Goal: Information Seeking & Learning: Check status

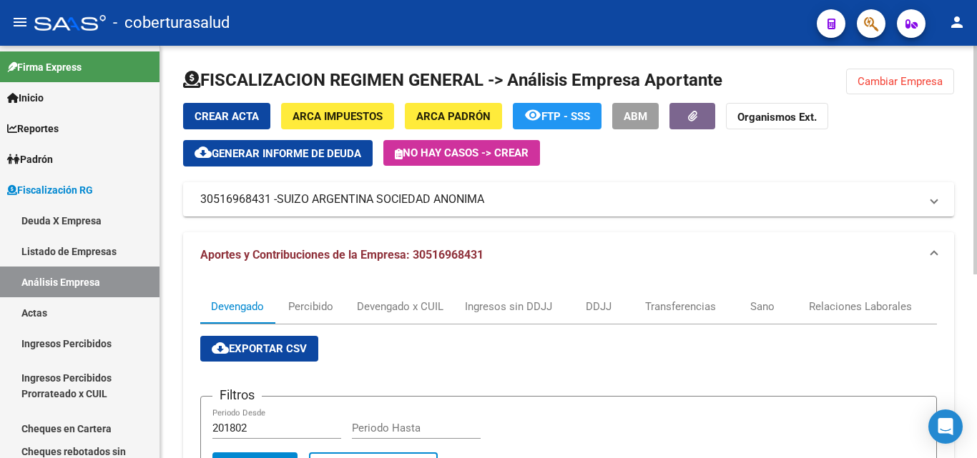
click at [943, 79] on button "Cambiar Empresa" at bounding box center [900, 82] width 108 height 26
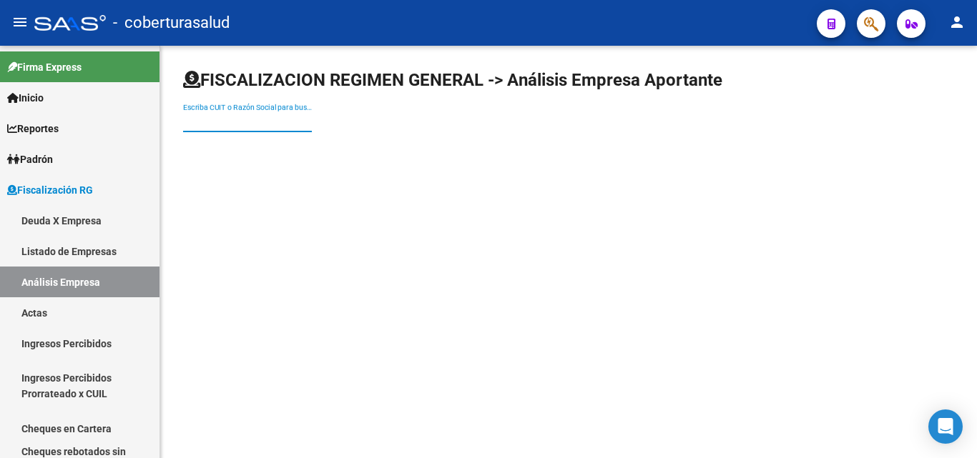
click at [292, 125] on input "Escriba CUIT o Razón Social para buscar" at bounding box center [247, 122] width 129 height 12
paste input "30718193865"
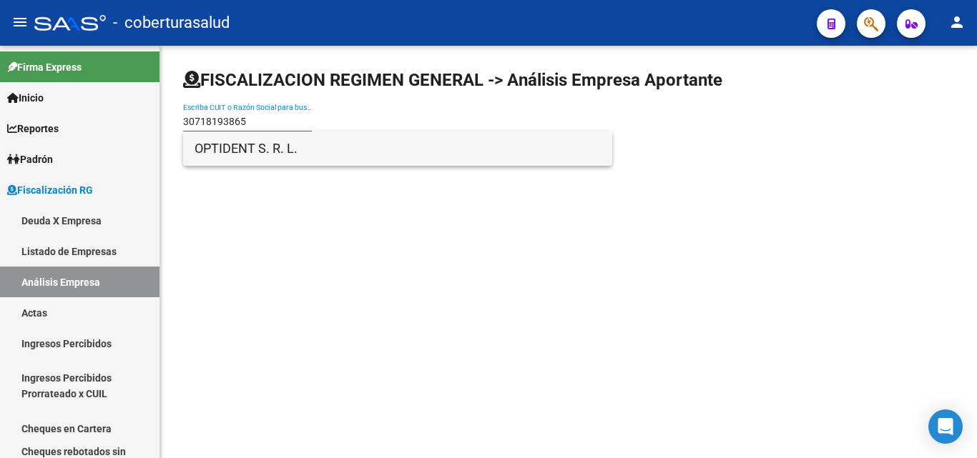
type input "30718193865"
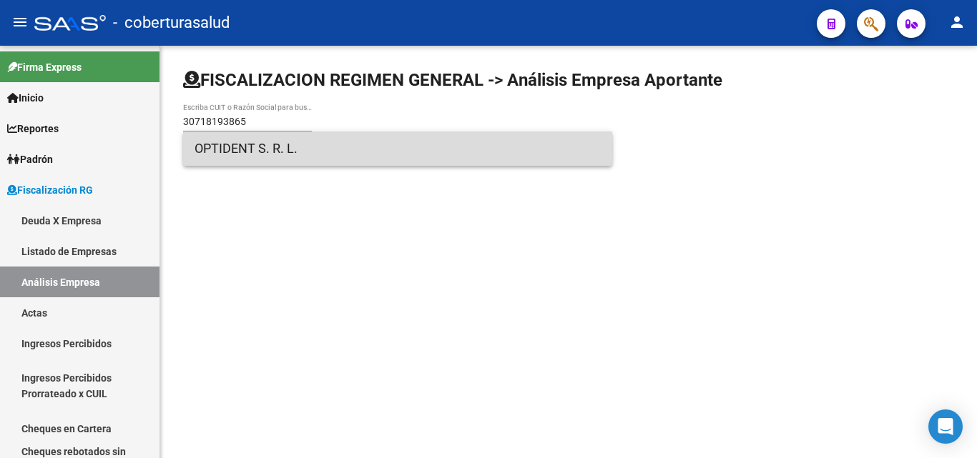
click at [260, 150] on span "OPTIDENT S. R. L." at bounding box center [398, 149] width 406 height 34
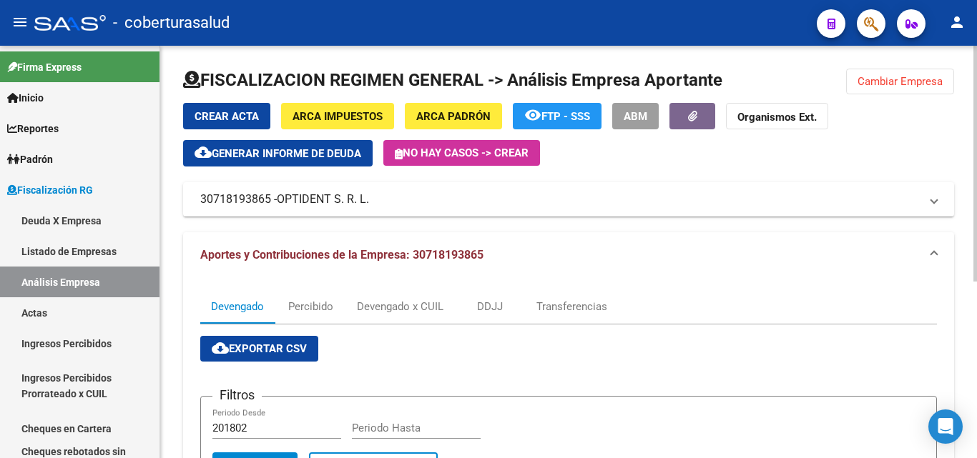
click at [894, 87] on span "Cambiar Empresa" at bounding box center [900, 81] width 85 height 13
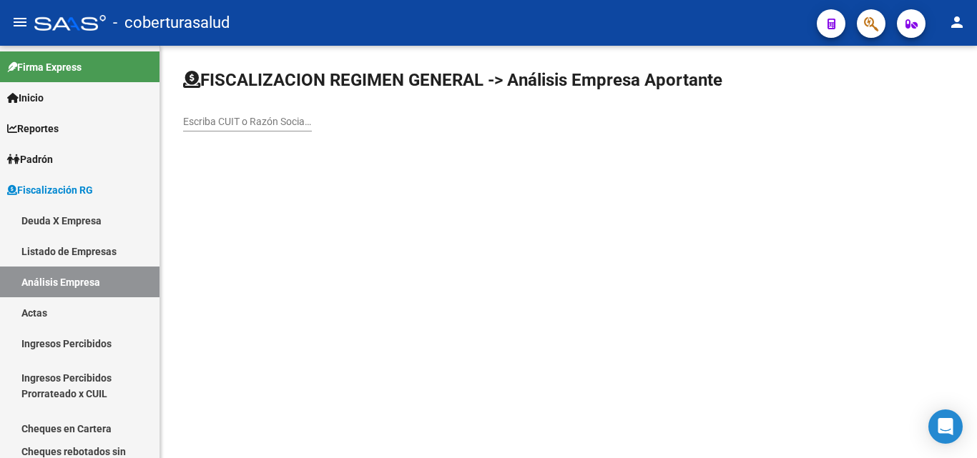
click at [234, 118] on input "Escriba CUIT o Razón Social para buscar" at bounding box center [247, 122] width 129 height 12
paste input "30673380162"
type input "30673380162"
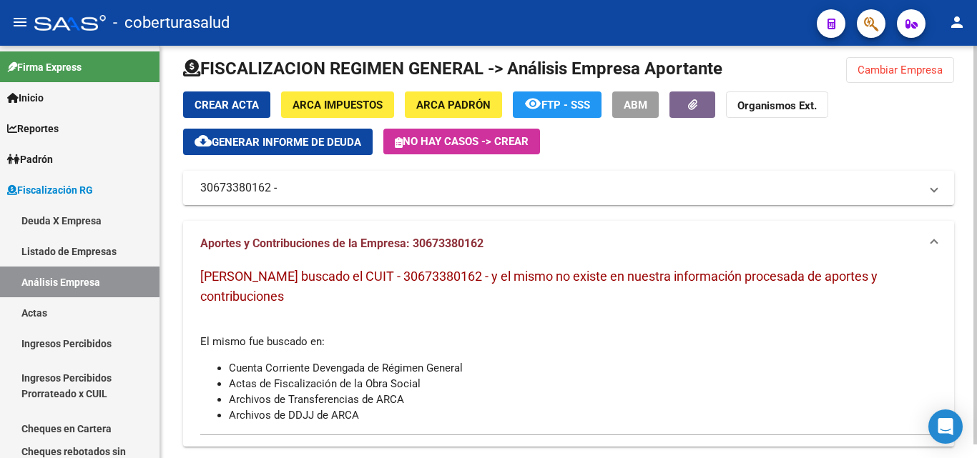
scroll to position [14, 0]
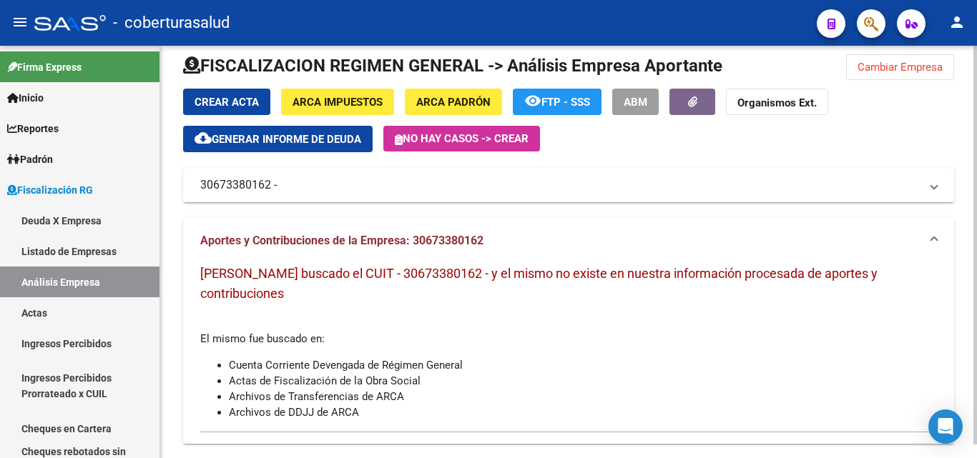
click at [893, 67] on span "Cambiar Empresa" at bounding box center [900, 67] width 85 height 13
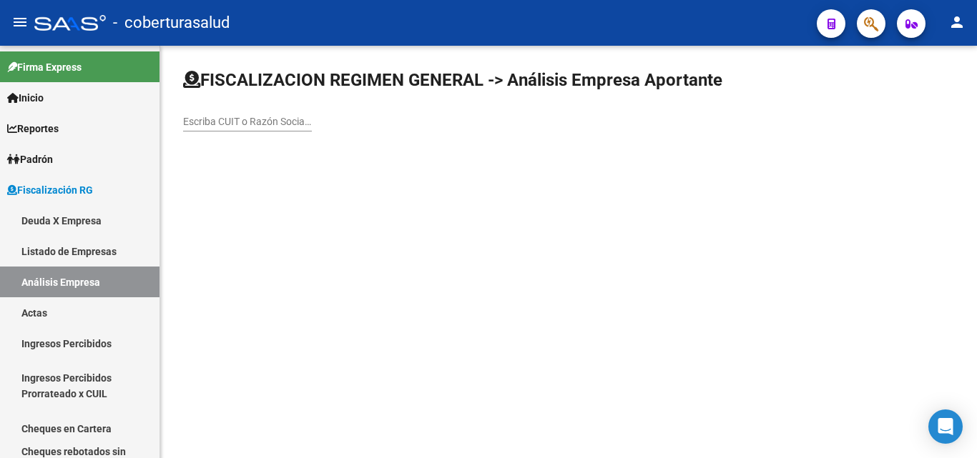
scroll to position [0, 0]
click at [229, 117] on input "Escriba CUIT o Razón Social para buscar" at bounding box center [247, 122] width 129 height 12
paste input "30533915244"
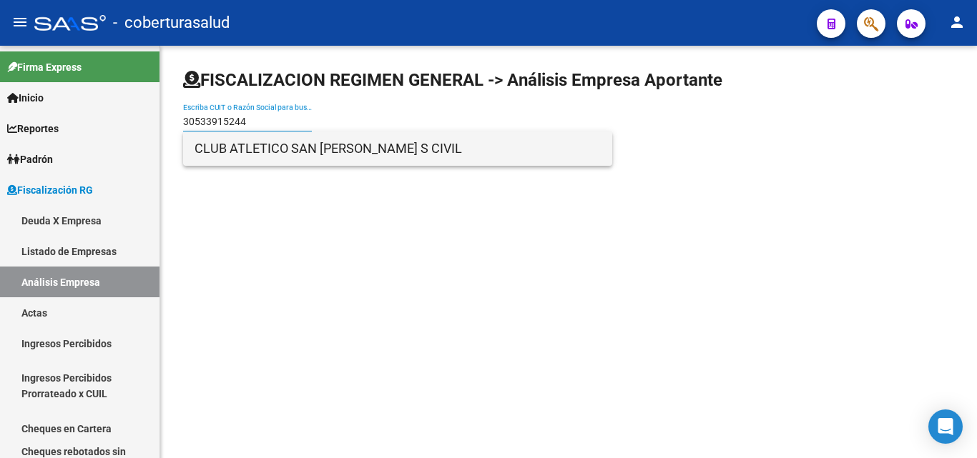
type input "30533915244"
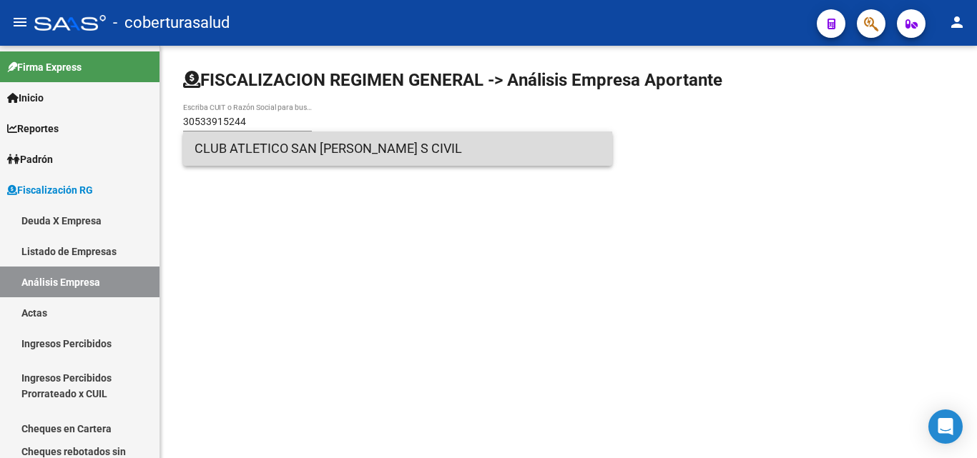
click at [242, 153] on span "CLUB ATLETICO SAN [PERSON_NAME] S CIVIL" at bounding box center [398, 149] width 406 height 34
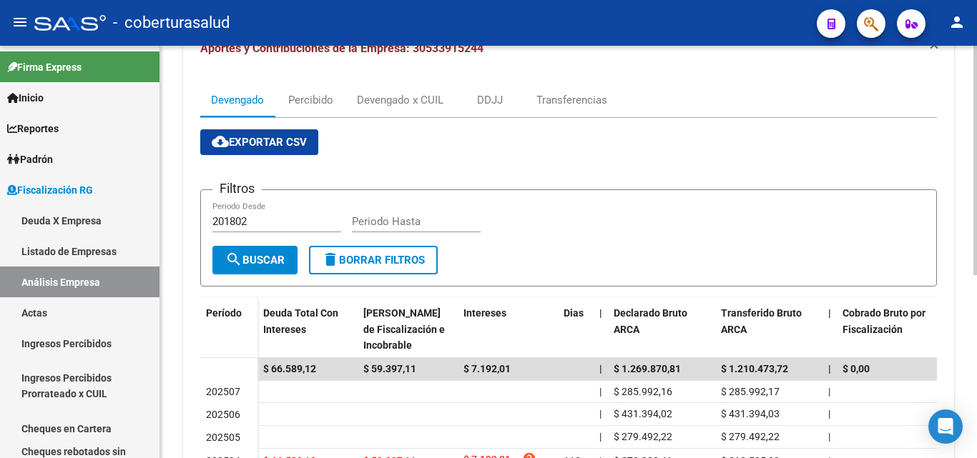
scroll to position [215, 0]
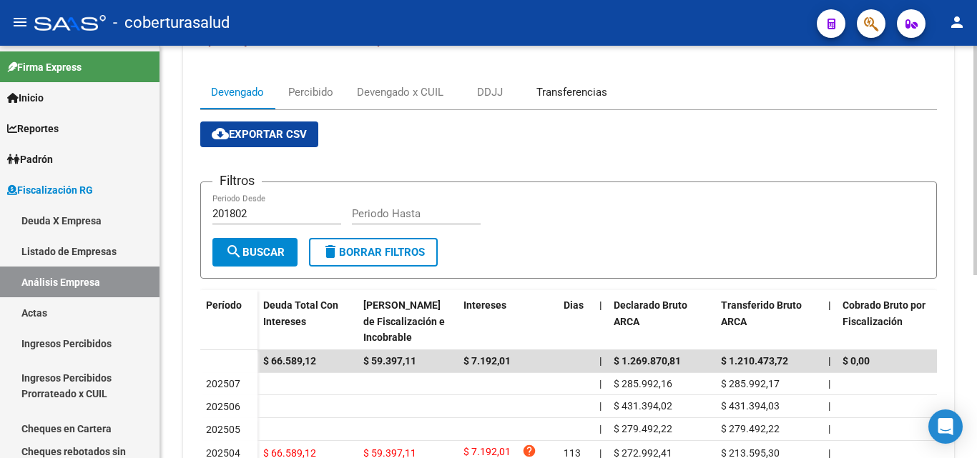
click at [567, 87] on div "Transferencias" at bounding box center [571, 92] width 71 height 16
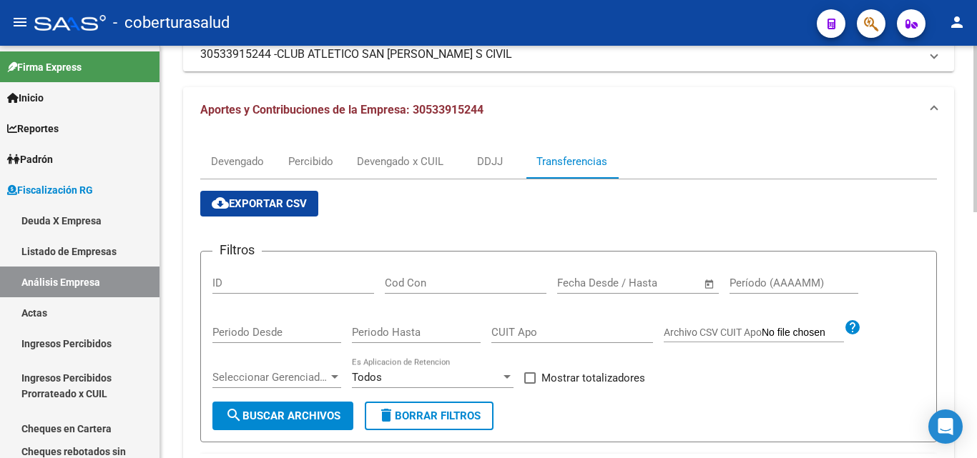
scroll to position [143, 0]
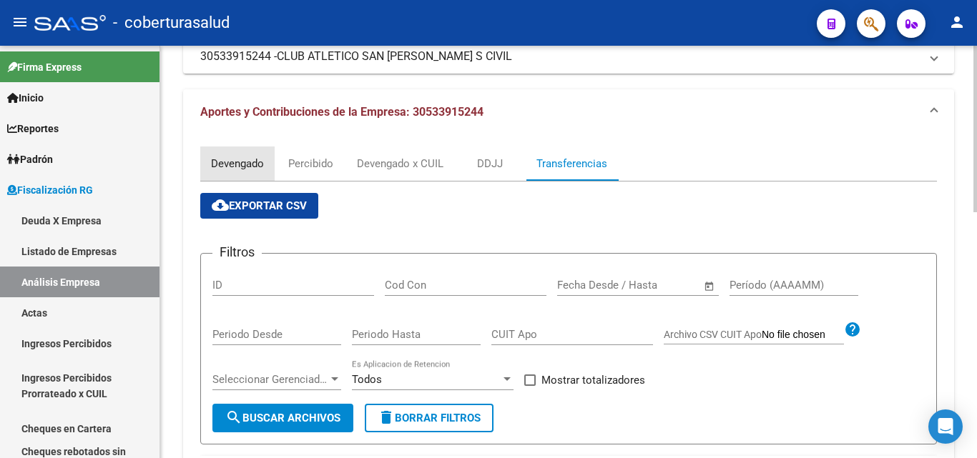
click at [245, 165] on div "Devengado" at bounding box center [237, 164] width 53 height 16
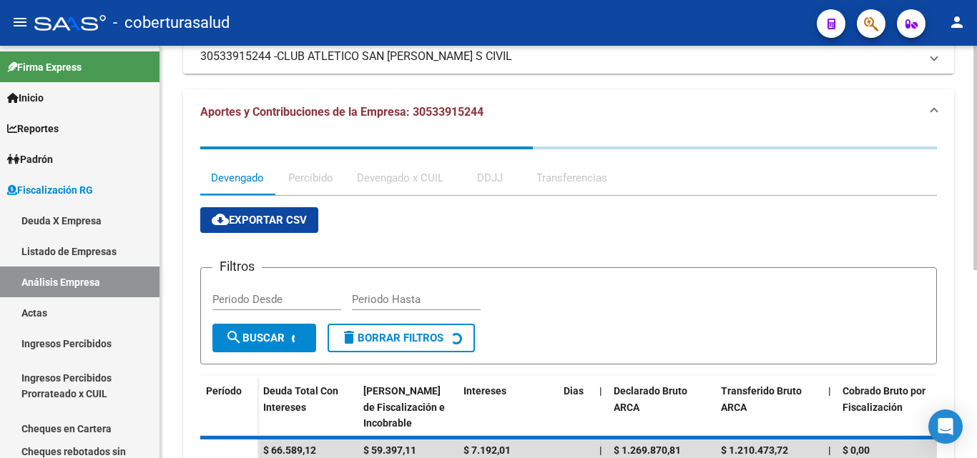
scroll to position [0, 0]
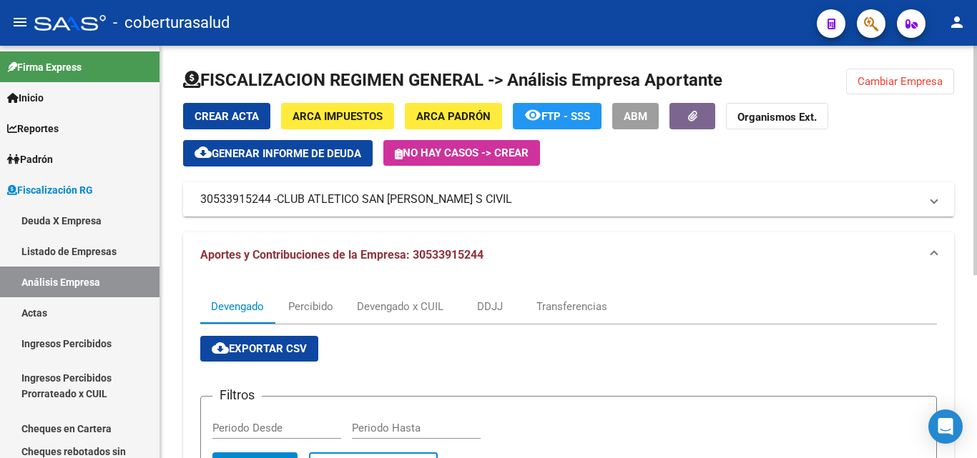
click at [923, 86] on span "Cambiar Empresa" at bounding box center [900, 81] width 85 height 13
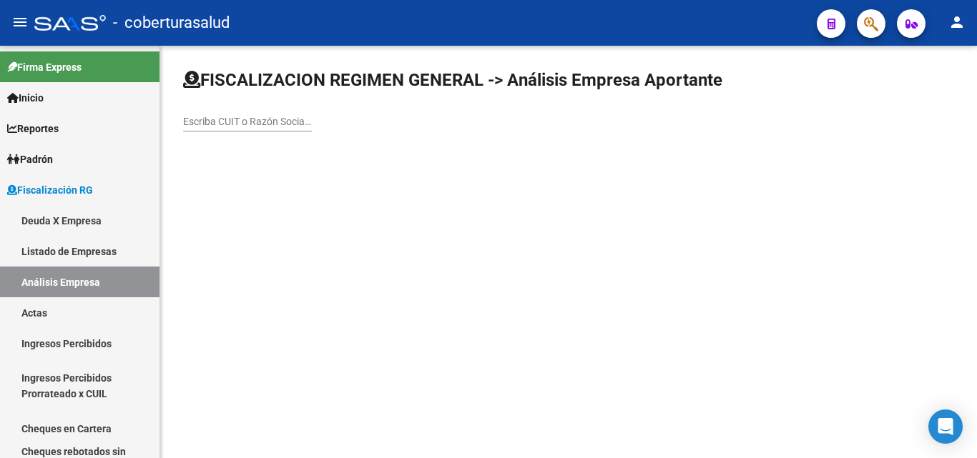
click at [248, 121] on input "Escriba CUIT o Razón Social para buscar" at bounding box center [247, 122] width 129 height 12
paste input "23265316379"
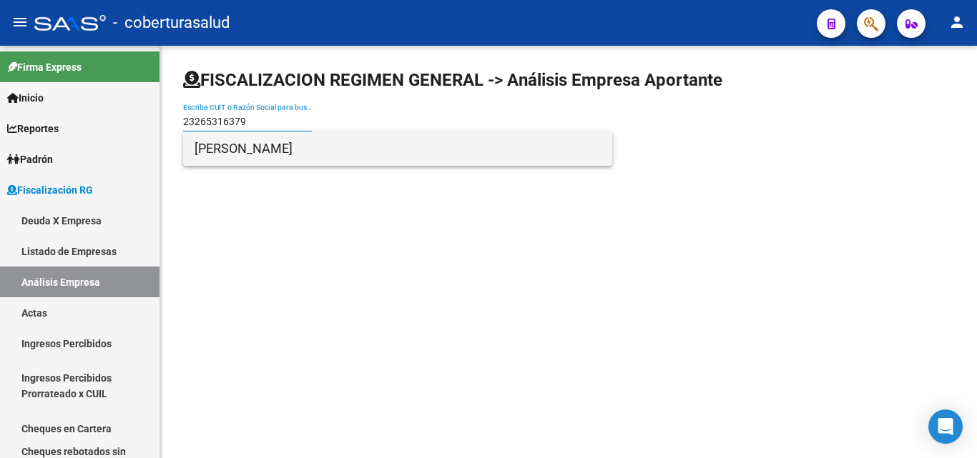
type input "23265316379"
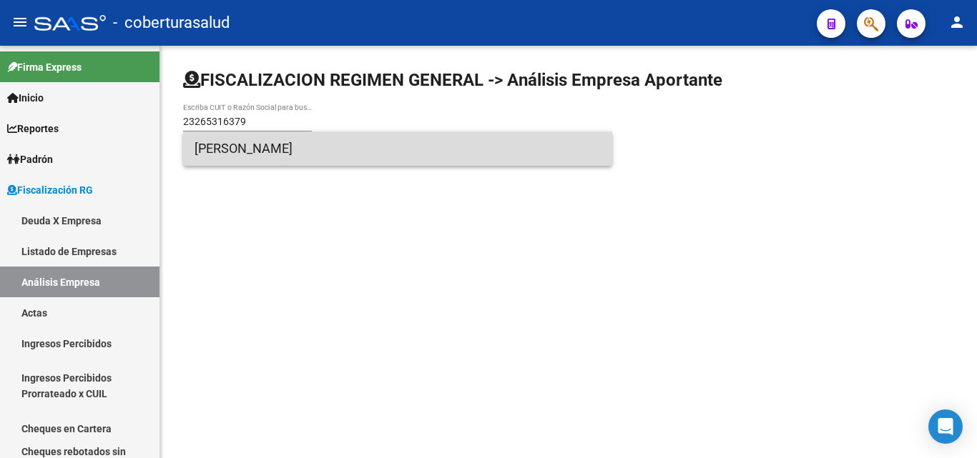
click at [248, 152] on span "[PERSON_NAME]" at bounding box center [398, 149] width 406 height 34
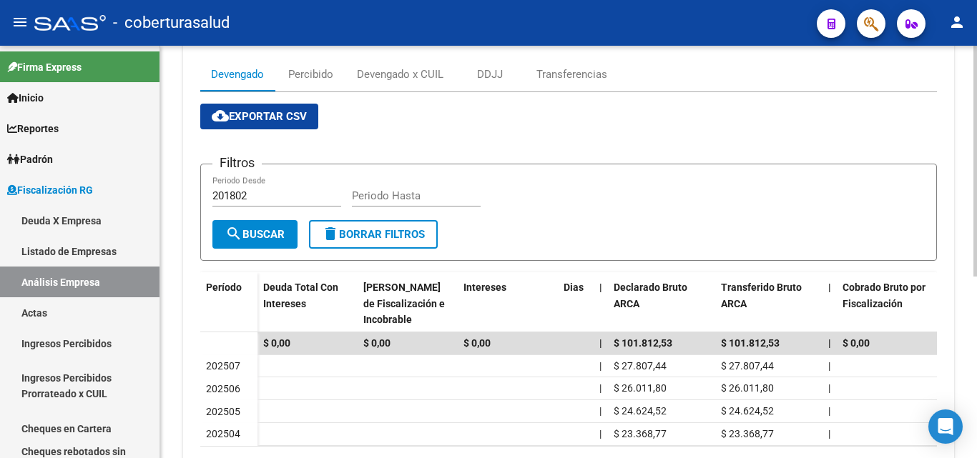
scroll to position [110, 0]
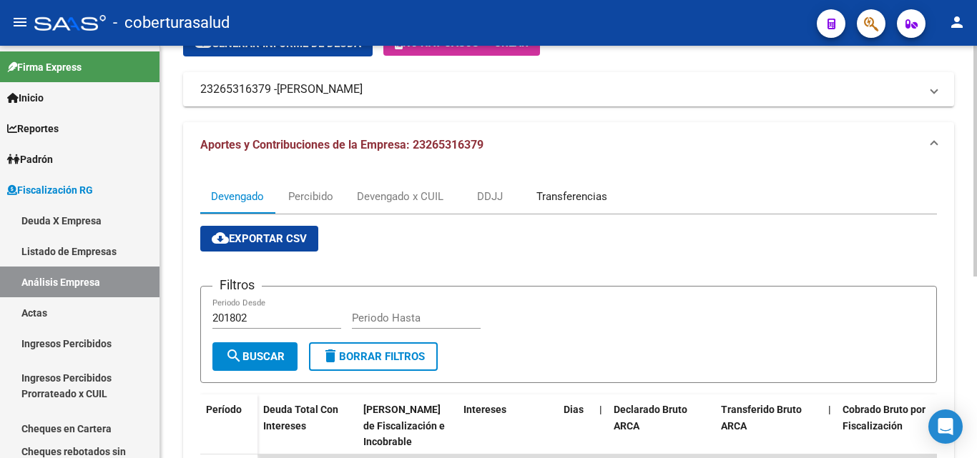
click at [561, 190] on div "Transferencias" at bounding box center [571, 197] width 71 height 16
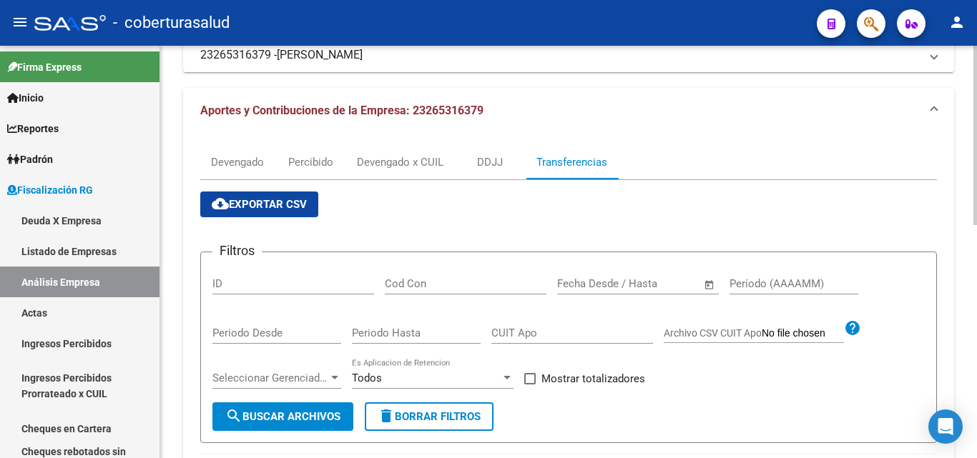
scroll to position [0, 0]
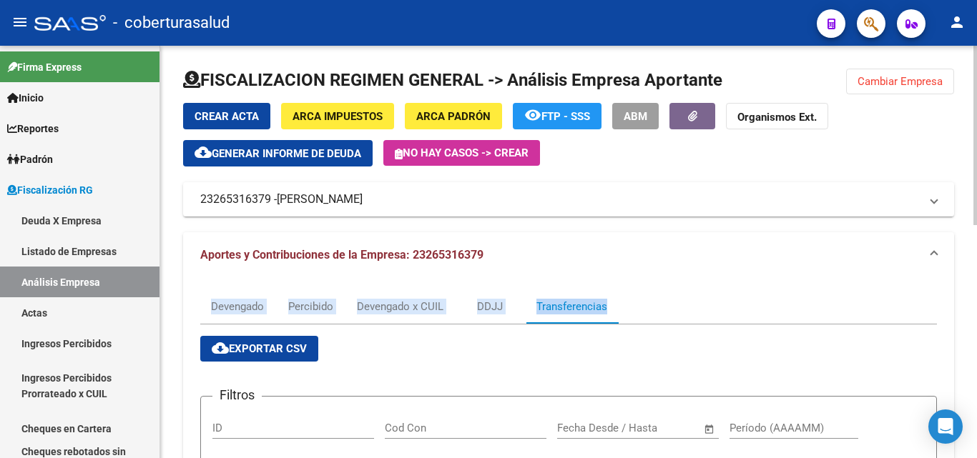
drag, startPoint x: 192, startPoint y: 310, endPoint x: 677, endPoint y: 308, distance: 484.9
click at [677, 308] on div "Devengado Percibido Devengado x CUIL DDJJ Transferencias" at bounding box center [568, 307] width 737 height 34
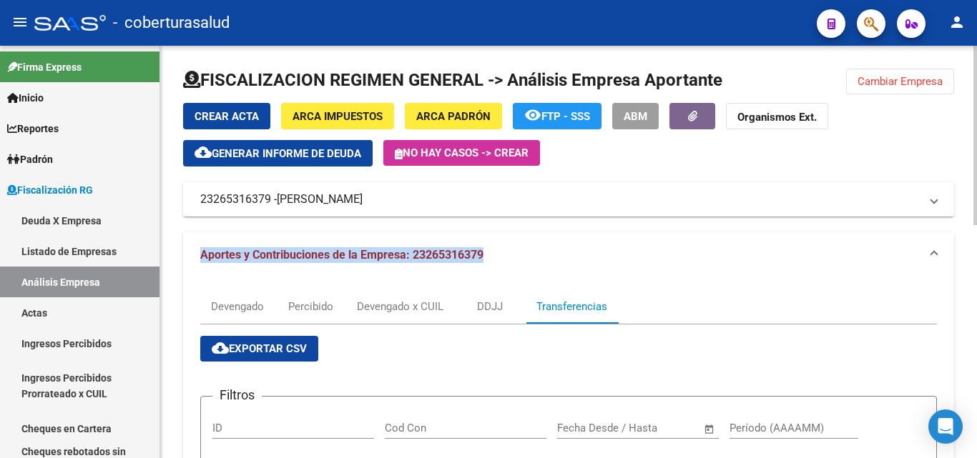
drag, startPoint x: 579, startPoint y: 270, endPoint x: 202, endPoint y: 270, distance: 376.9
click at [202, 270] on mat-expansion-panel-header "Aportes y Contribuciones de la Empresa: 23265316379" at bounding box center [568, 255] width 771 height 46
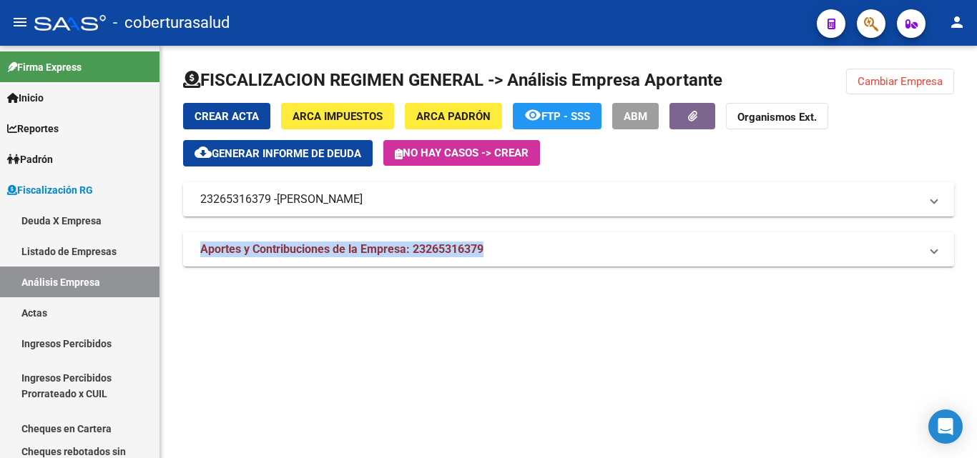
drag, startPoint x: 182, startPoint y: 205, endPoint x: 503, endPoint y: 221, distance: 320.9
click at [469, 206] on div "FISCALIZACION REGIMEN GENERAL -> Análisis Empresa Aportante Cambiar Empresa Cre…" at bounding box center [568, 173] width 817 height 255
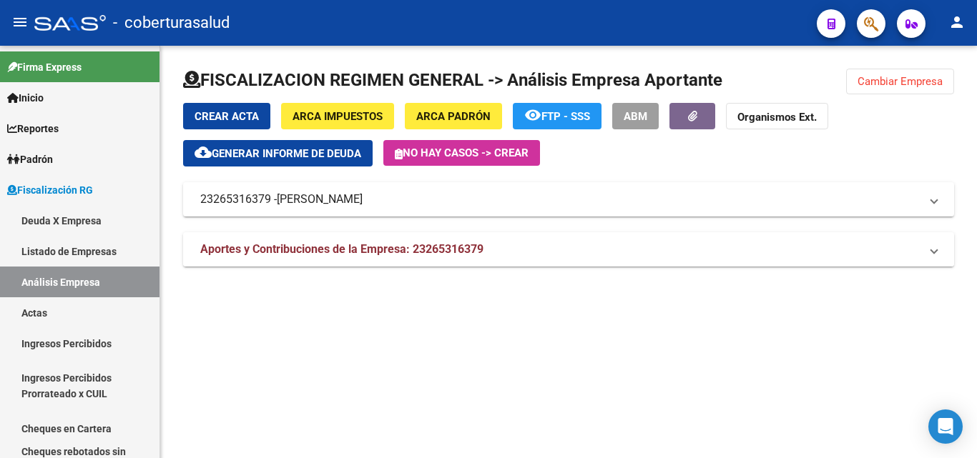
click at [525, 251] on mat-panel-title "Aportes y Contribuciones de la Empresa: 23265316379" at bounding box center [560, 250] width 720 height 16
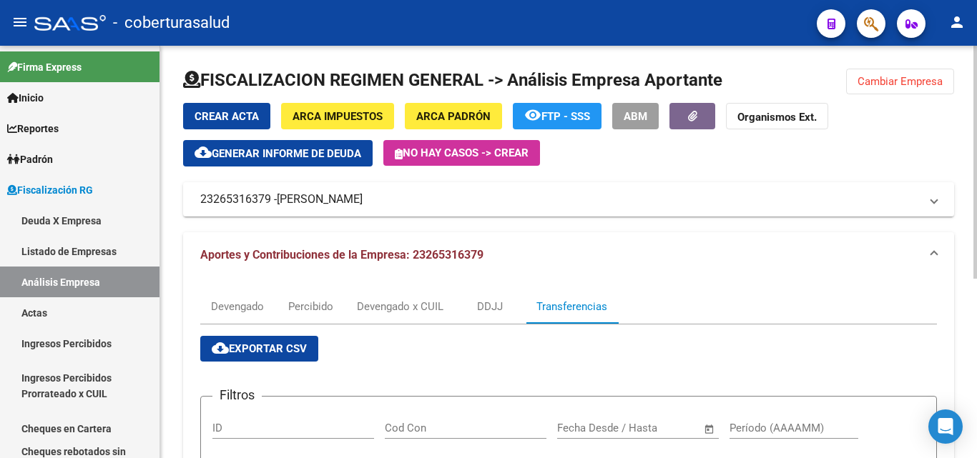
drag, startPoint x: 621, startPoint y: 154, endPoint x: 166, endPoint y: 99, distance: 458.3
click at [166, 97] on div "FISCALIZACION REGIMEN GENERAL -> Análisis Empresa Aportante Cambiar Empresa Cre…" at bounding box center [568, 411] width 817 height 730
drag, startPoint x: 203, startPoint y: 81, endPoint x: 723, endPoint y: 216, distance: 537.3
click at [723, 216] on div "FISCALIZACION REGIMEN GENERAL -> Análisis Empresa Aportante Cambiar Empresa Cre…" at bounding box center [568, 405] width 771 height 672
click at [608, 175] on div "Crear Acta ARCA Impuestos ARCA Padrón remove_red_eye FTP - SSS ABM Organismos E…" at bounding box center [568, 160] width 771 height 114
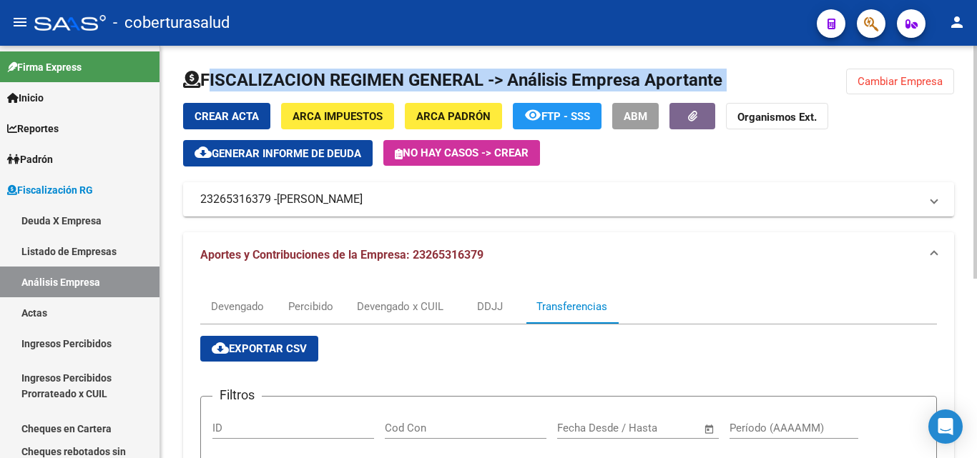
drag, startPoint x: 206, startPoint y: 78, endPoint x: 712, endPoint y: 159, distance: 512.1
click at [712, 159] on div "FISCALIZACION REGIMEN GENERAL -> Análisis Empresa Aportante Cambiar Empresa Cre…" at bounding box center [568, 405] width 771 height 672
click at [222, 78] on h1 "FISCALIZACION REGIMEN GENERAL -> Análisis Empresa Aportante" at bounding box center [452, 80] width 539 height 23
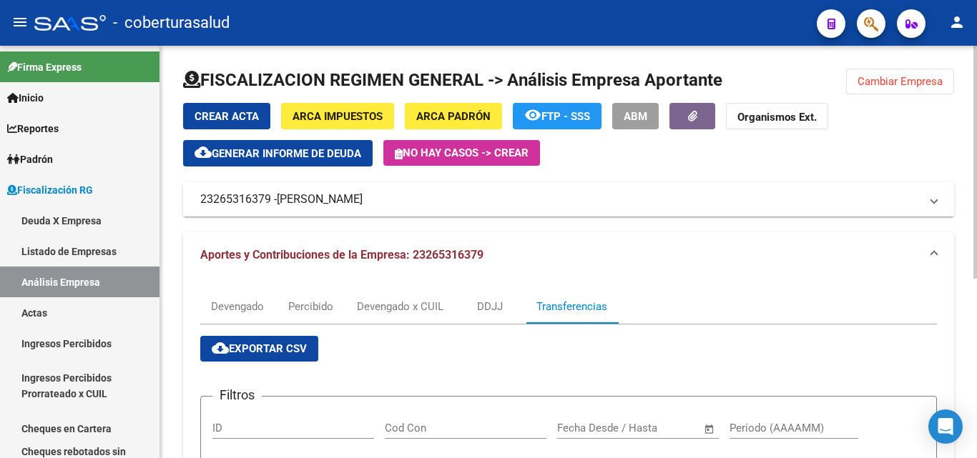
drag, startPoint x: 204, startPoint y: 79, endPoint x: 687, endPoint y: 187, distance: 495.6
click at [687, 187] on div "FISCALIZACION REGIMEN GENERAL -> Análisis Empresa Aportante Cambiar Empresa Cre…" at bounding box center [568, 405] width 771 height 672
click at [671, 155] on div "Crear Acta ARCA Impuestos ARCA Padrón remove_red_eye FTP - SSS ABM Organismos E…" at bounding box center [568, 135] width 771 height 64
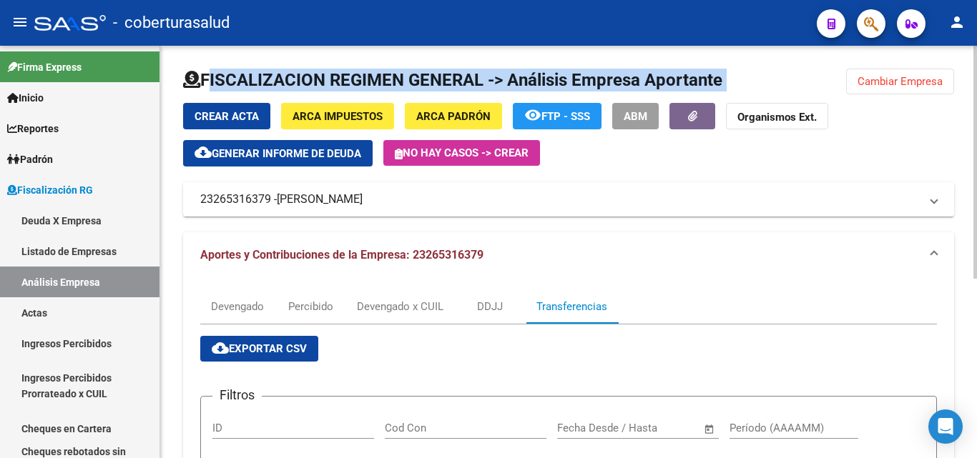
drag, startPoint x: 613, startPoint y: 165, endPoint x: 202, endPoint y: 77, distance: 419.7
click at [202, 77] on div "FISCALIZACION REGIMEN GENERAL -> Análisis Empresa Aportante Cambiar Empresa Cre…" at bounding box center [568, 405] width 771 height 672
click at [268, 73] on h1 "FISCALIZACION REGIMEN GENERAL -> Análisis Empresa Aportante" at bounding box center [452, 80] width 539 height 23
drag, startPoint x: 207, startPoint y: 81, endPoint x: 843, endPoint y: 80, distance: 635.9
click at [843, 80] on div "FISCALIZACION REGIMEN GENERAL -> Análisis Empresa Aportante Cambiar Empresa Cre…" at bounding box center [568, 405] width 771 height 672
